Goal: Task Accomplishment & Management: Manage account settings

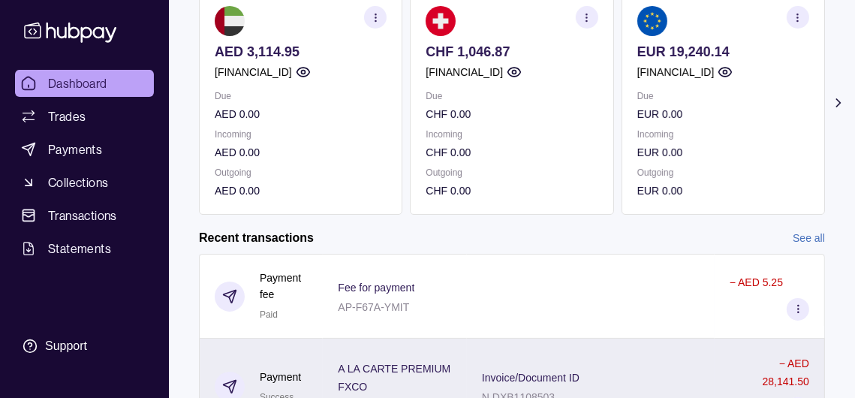
scroll to position [300, 0]
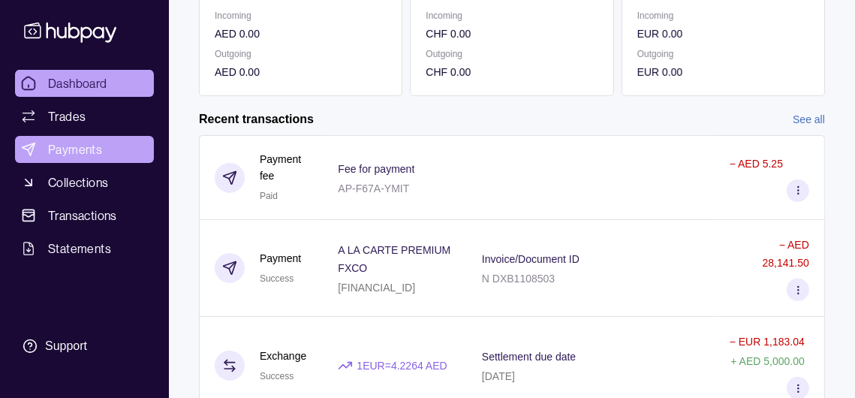
click at [102, 158] on span "Payments" at bounding box center [75, 149] width 54 height 18
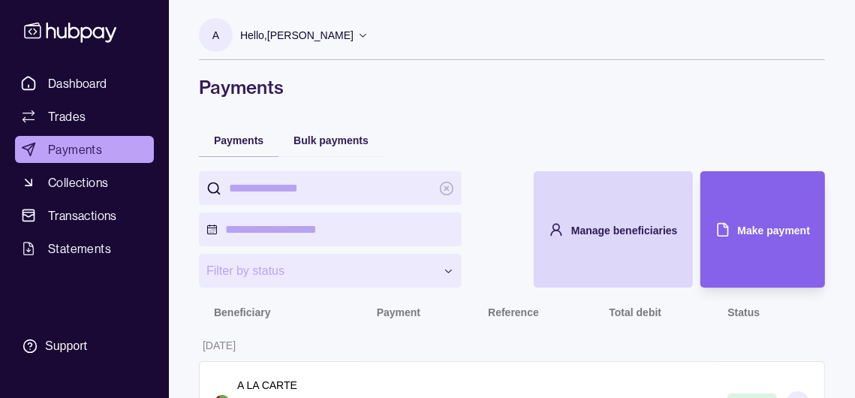
click at [354, 41] on p "Hello, [PERSON_NAME]" at bounding box center [296, 35] width 113 height 17
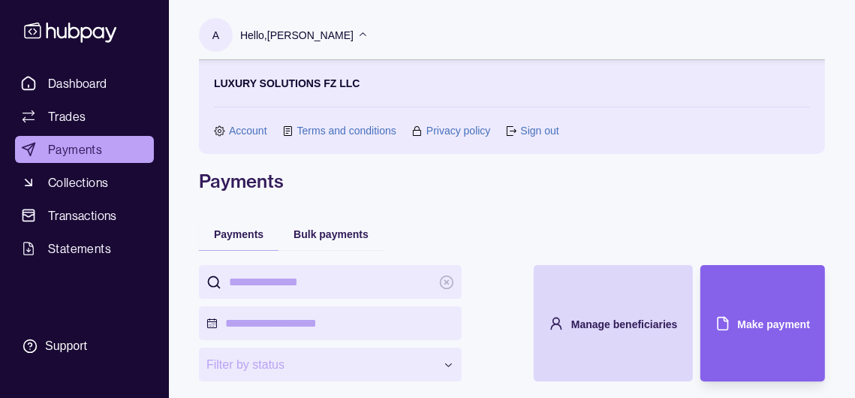
click at [548, 136] on link "Sign out" at bounding box center [539, 130] width 38 height 17
